Goal: Task Accomplishment & Management: Manage account settings

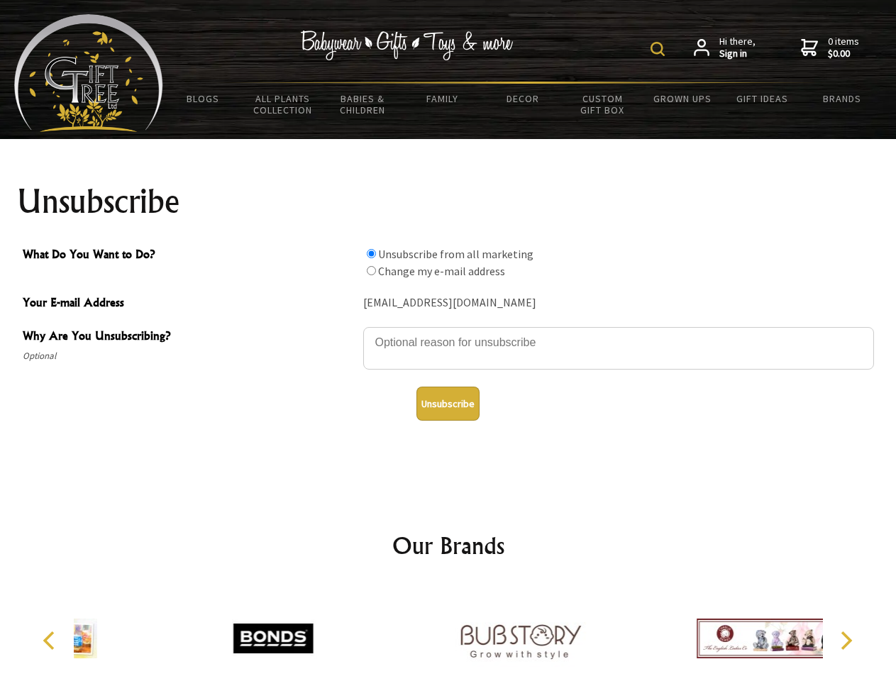
click at [660, 49] on img at bounding box center [657, 49] width 14 height 14
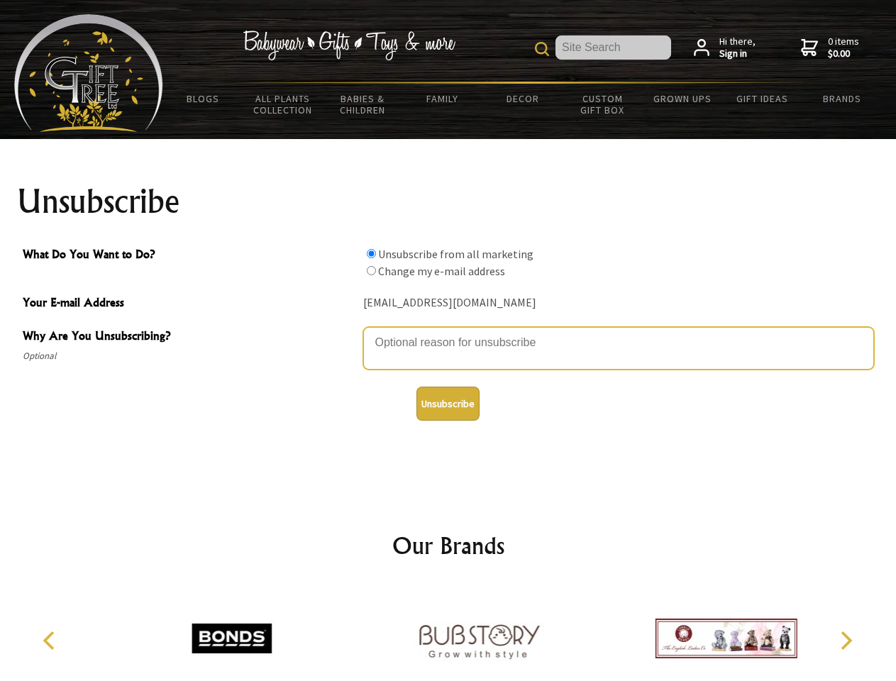
click at [448, 332] on textarea "Why Are You Unsubscribing?" at bounding box center [618, 348] width 511 height 43
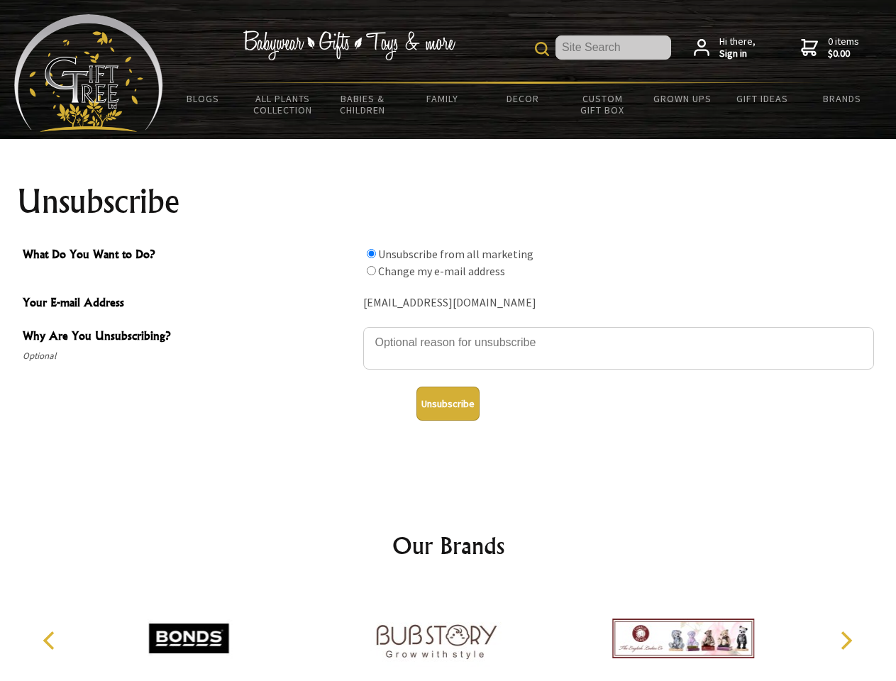
click at [371, 253] on input "What Do You Want to Do?" at bounding box center [371, 253] width 9 height 9
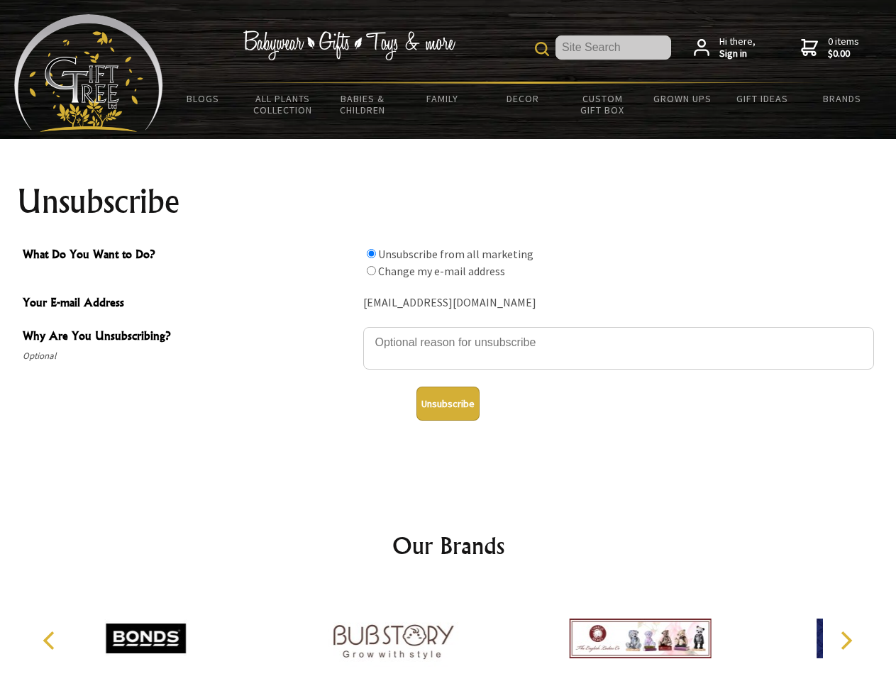
click at [371, 270] on input "What Do You Want to Do?" at bounding box center [371, 270] width 9 height 9
radio input "true"
click at [448, 404] on button "Unsubscribe" at bounding box center [447, 404] width 63 height 34
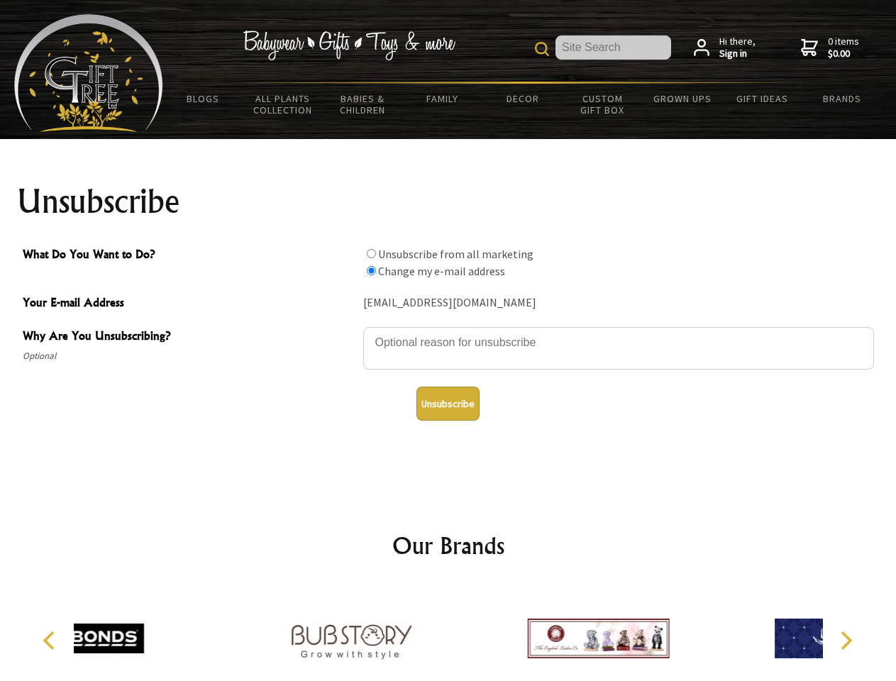
click at [474, 633] on div at bounding box center [597, 640] width 247 height 111
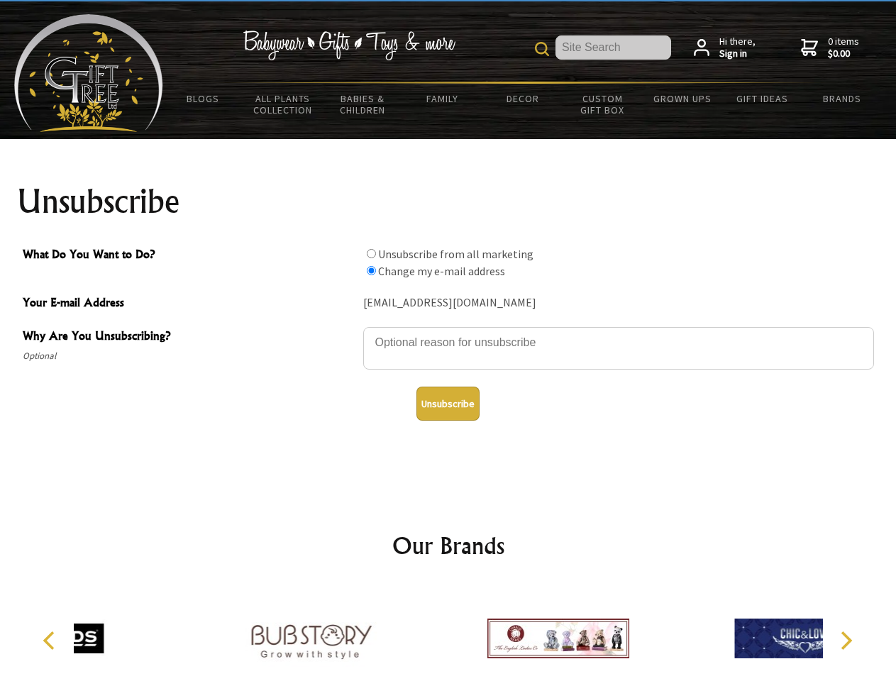
click at [51, 640] on icon "Previous" at bounding box center [50, 640] width 18 height 18
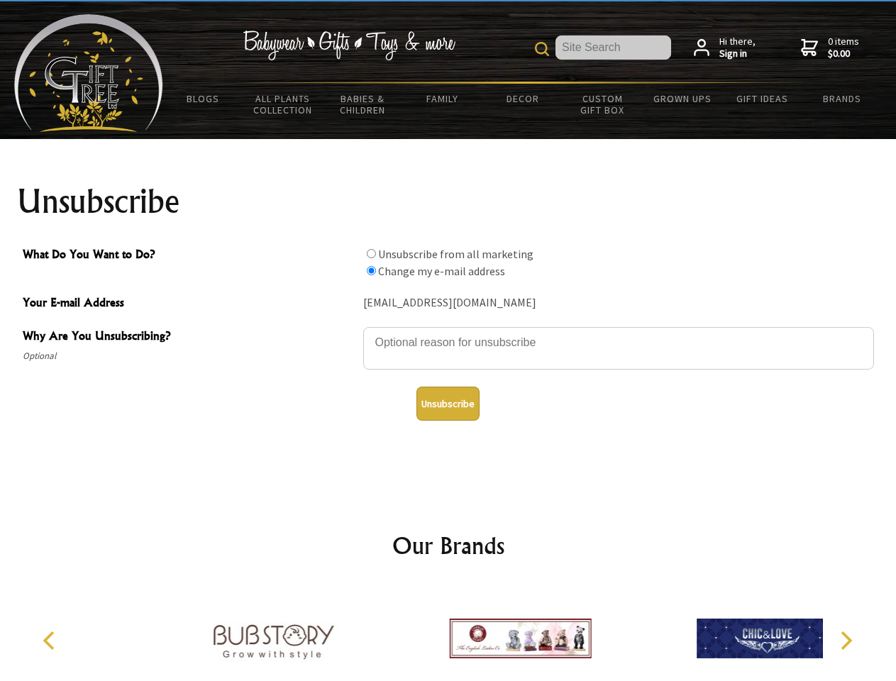
click at [845, 640] on icon "Next" at bounding box center [844, 640] width 18 height 18
